Goal: Transaction & Acquisition: Subscribe to service/newsletter

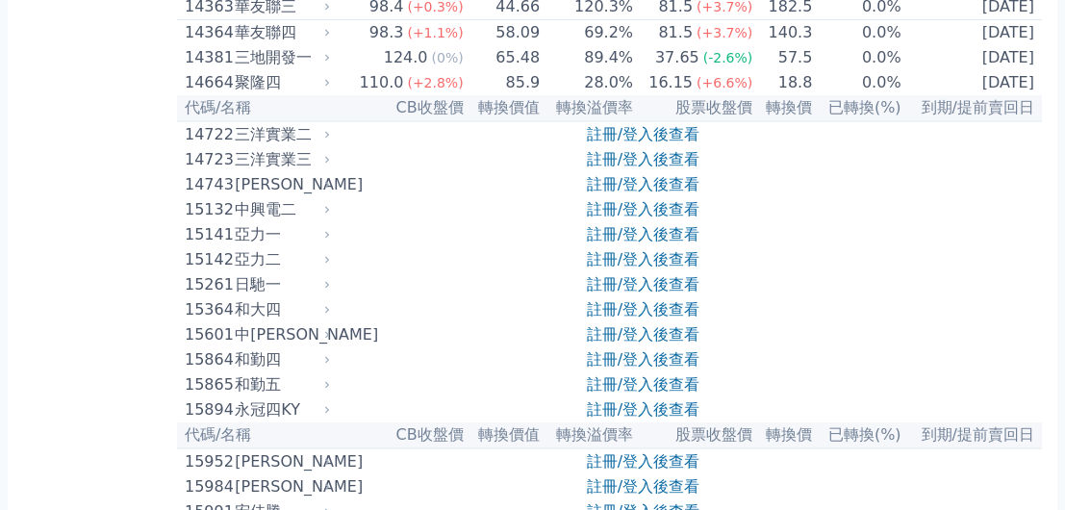
scroll to position [577, 0]
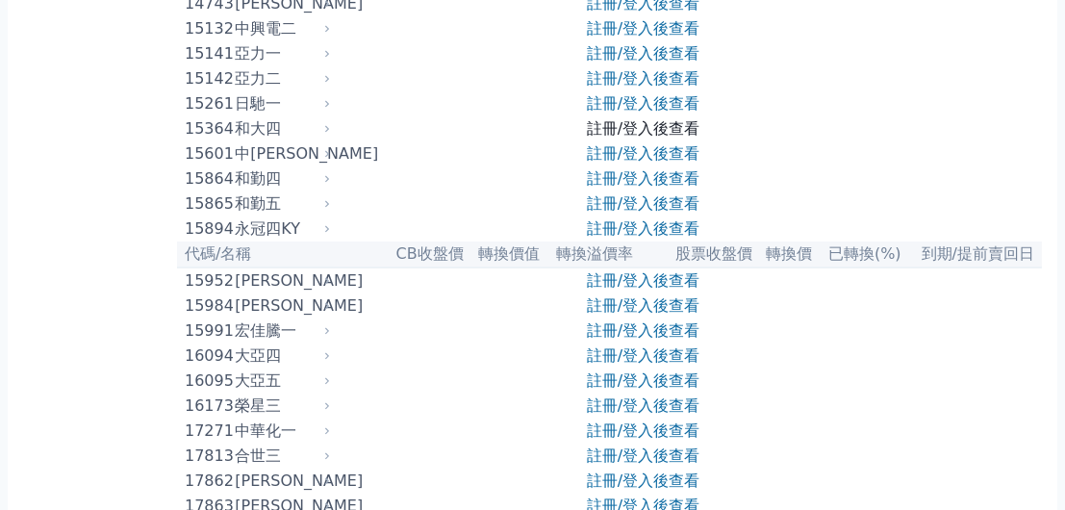
click at [607, 125] on link "註冊/登入後查看" at bounding box center [643, 128] width 113 height 18
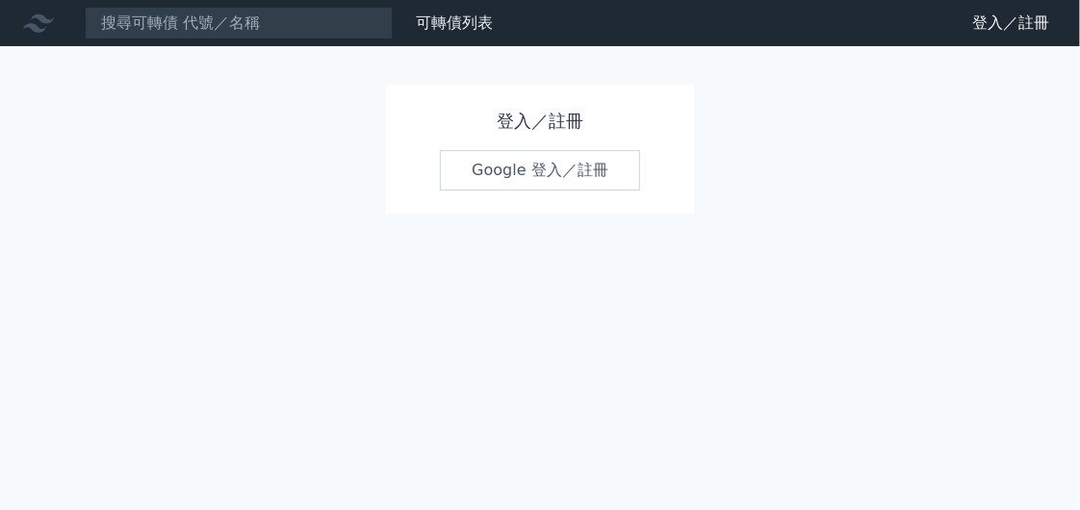
click at [522, 173] on link "Google 登入／註冊" at bounding box center [540, 170] width 200 height 40
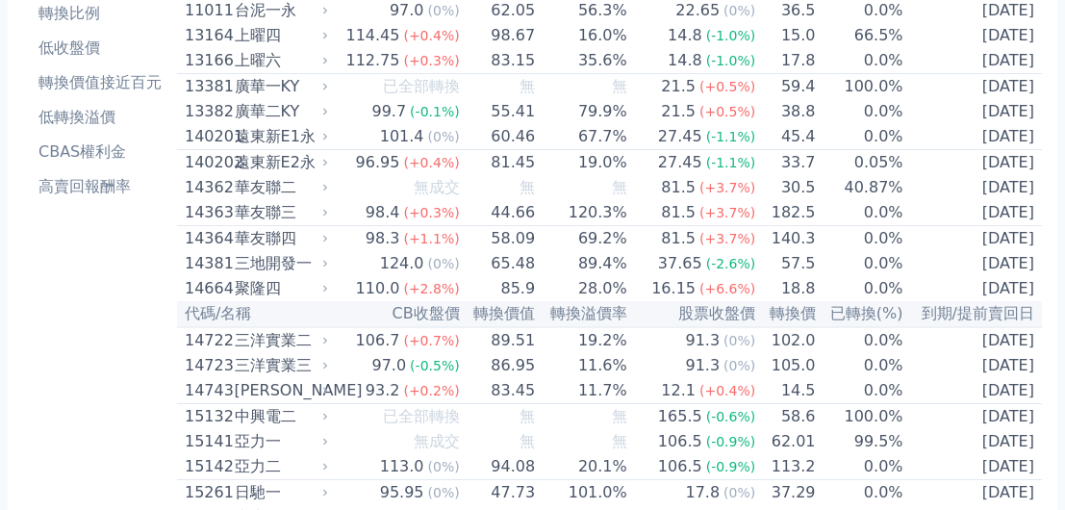
scroll to position [192, 0]
